Goal: Check status: Check status

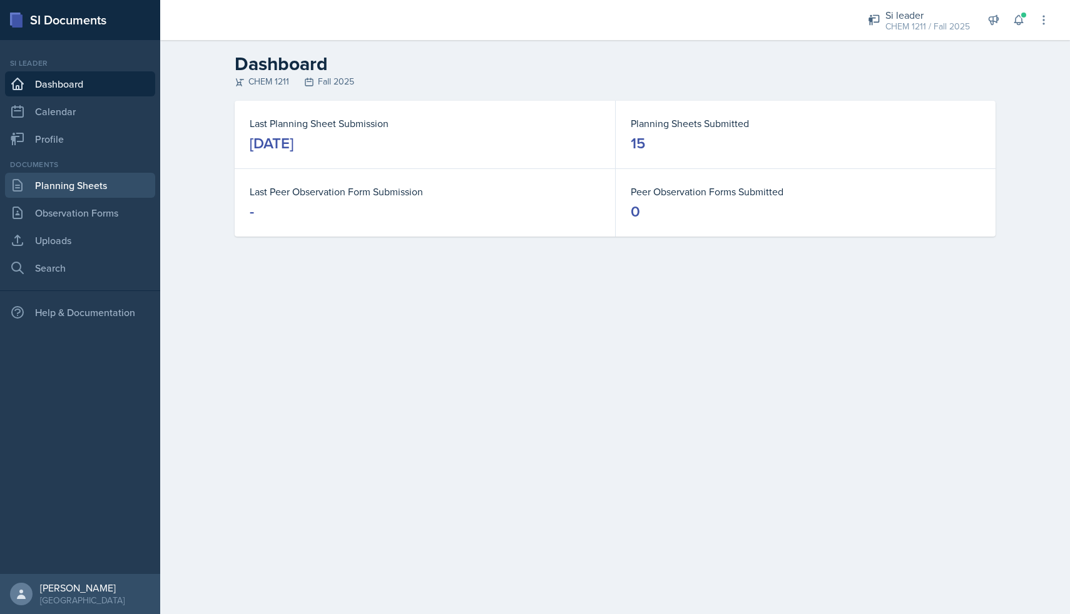
click at [97, 189] on link "Planning Sheets" at bounding box center [80, 185] width 150 height 25
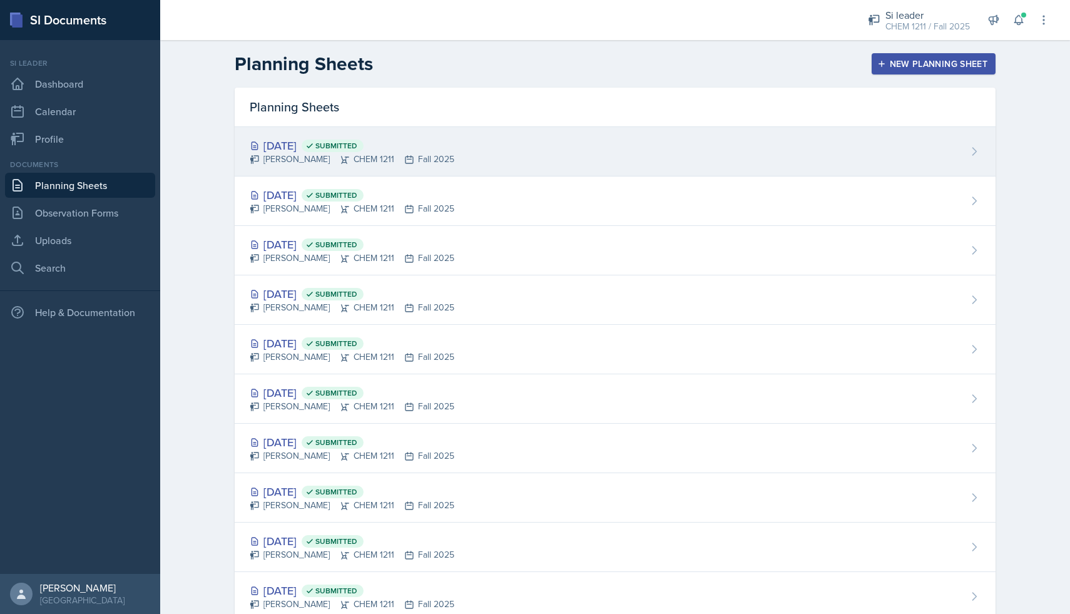
click at [340, 170] on div "[DATE] Submitted [PERSON_NAME] CHEM 1211 Fall 2025" at bounding box center [615, 151] width 761 height 49
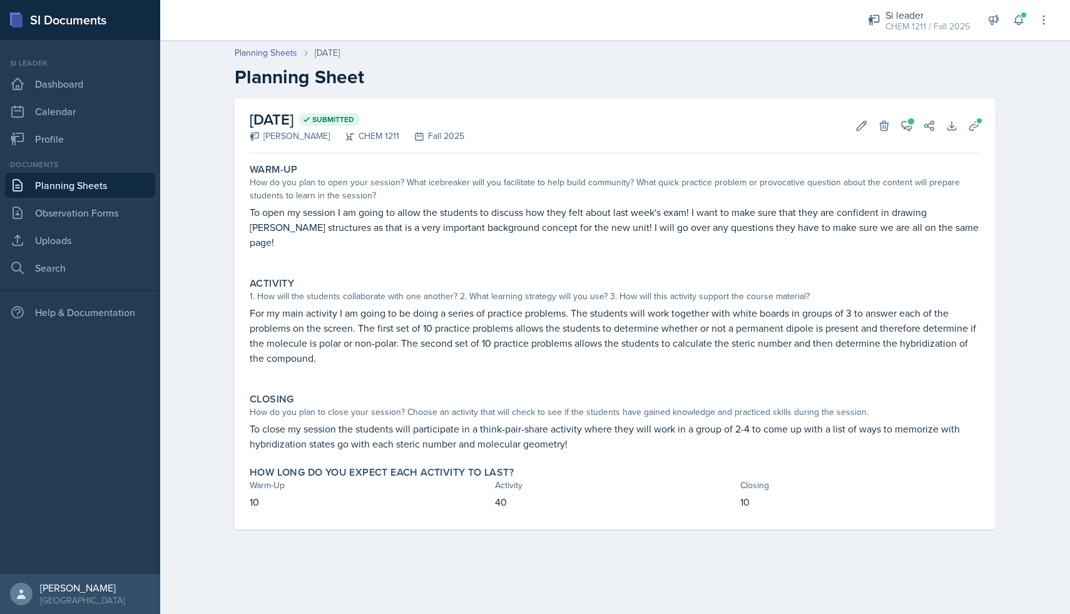
click at [109, 188] on link "Planning Sheets" at bounding box center [80, 185] width 150 height 25
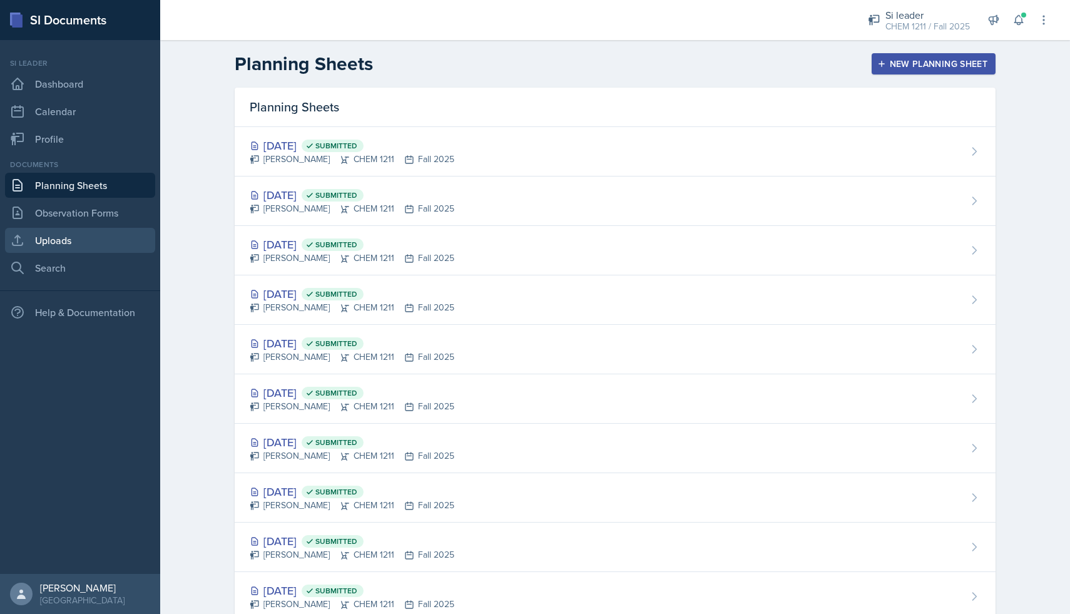
click at [98, 228] on link "Uploads" at bounding box center [80, 240] width 150 height 25
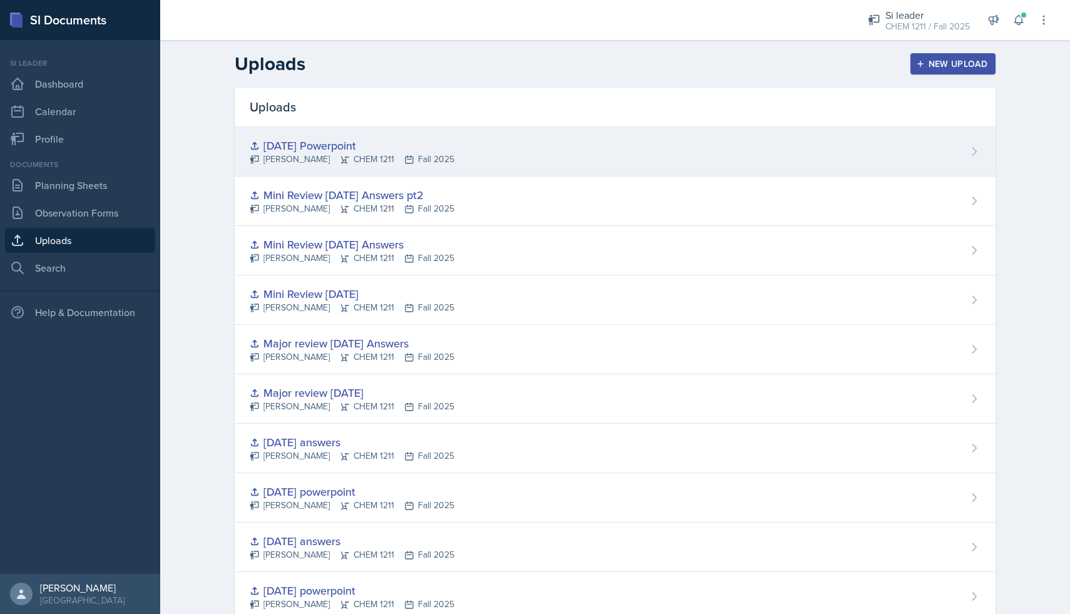
click at [360, 150] on div "[DATE] Powerpoint" at bounding box center [352, 145] width 205 height 17
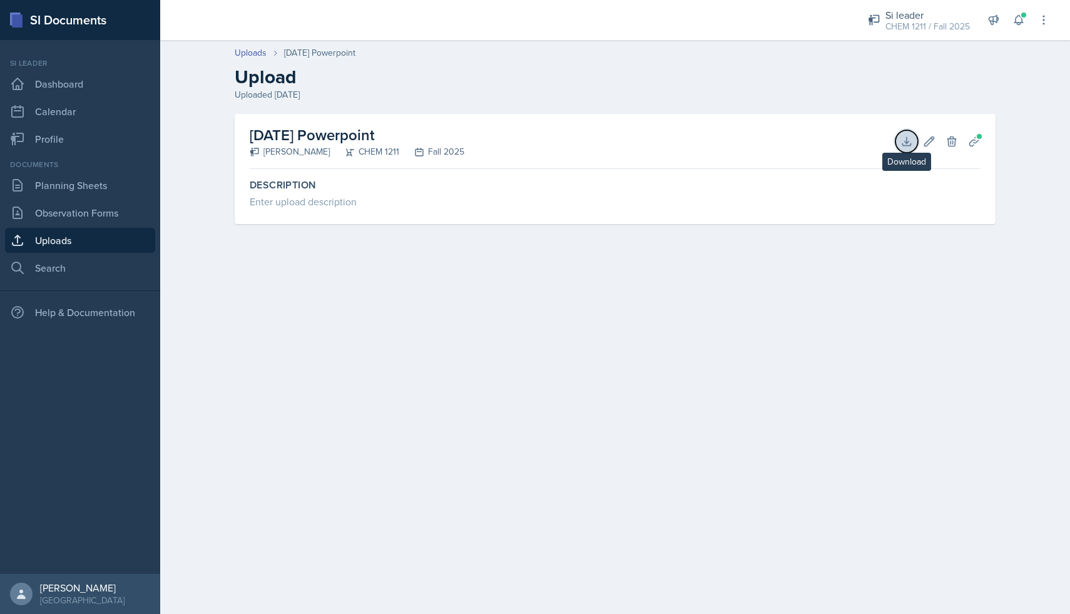
click at [910, 137] on icon at bounding box center [907, 141] width 13 height 13
